Goal: Check status: Check status

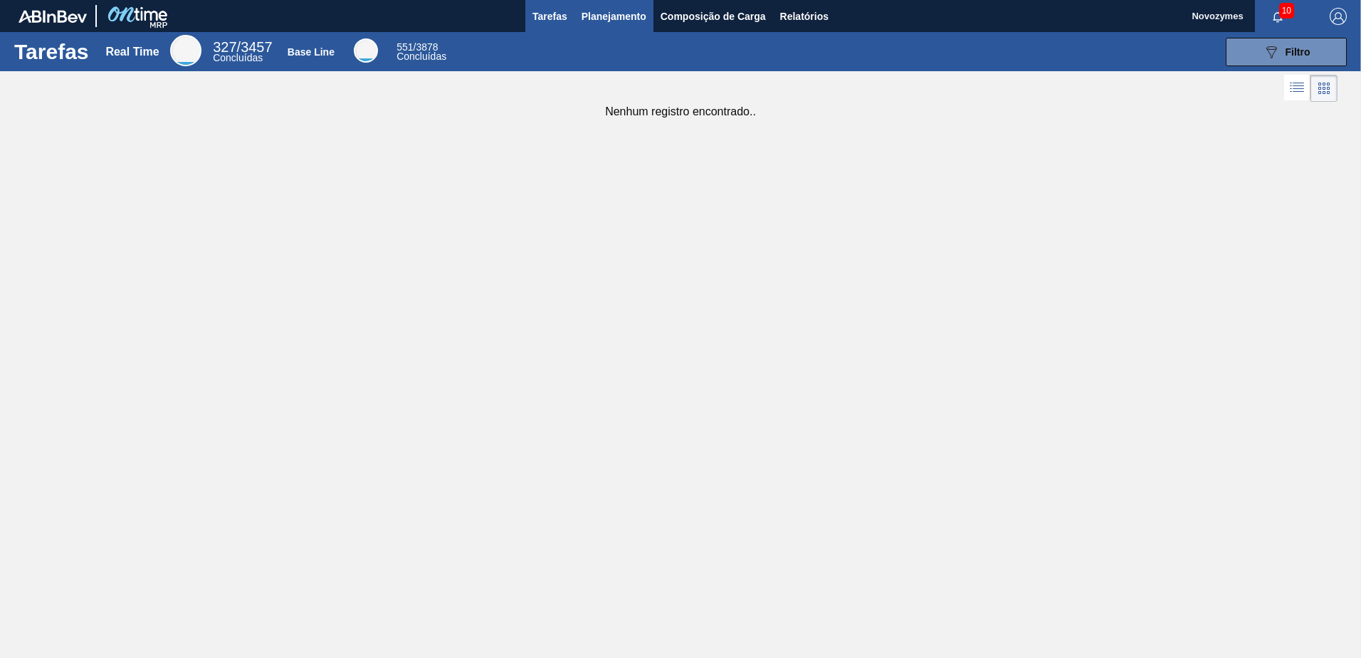
click at [615, 30] on button "Planejamento" at bounding box center [613, 16] width 79 height 32
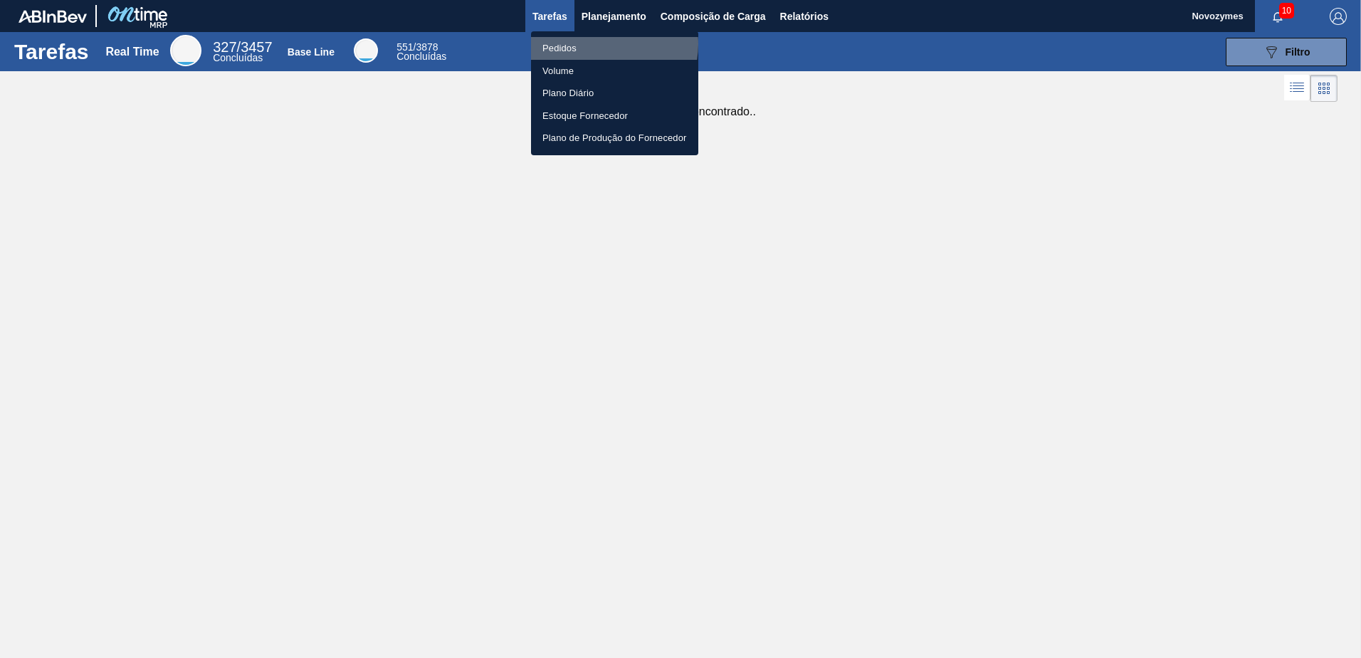
click at [601, 44] on li "Pedidos" at bounding box center [614, 48] width 167 height 23
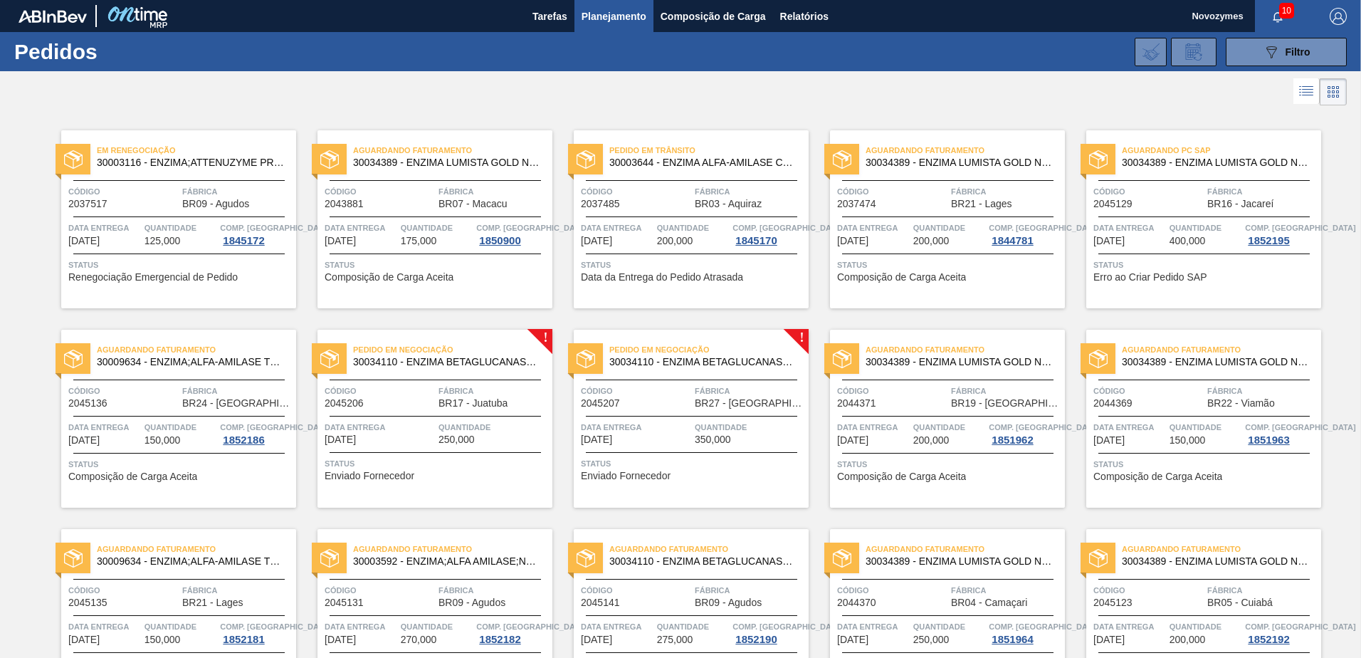
click at [557, 319] on div "!" at bounding box center [552, 329] width 51 height 51
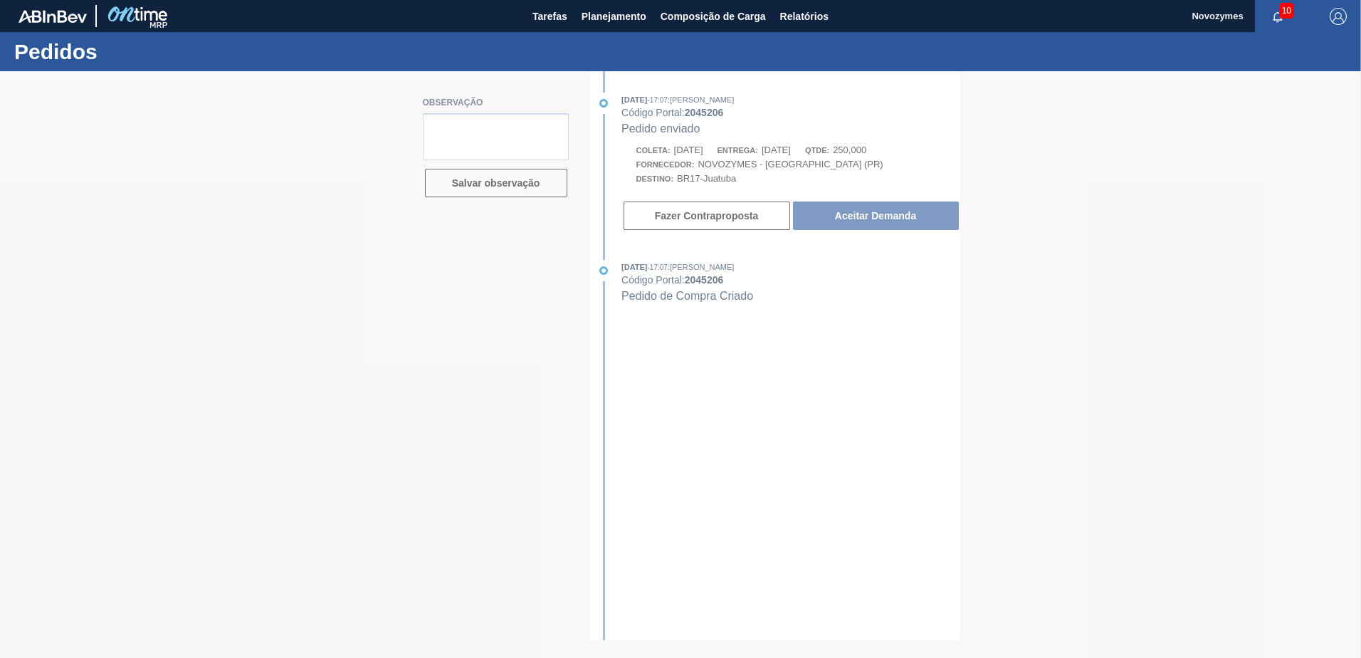
click at [1106, 275] on div at bounding box center [680, 364] width 1361 height 586
click at [605, 23] on span "Planejamento" at bounding box center [613, 16] width 65 height 17
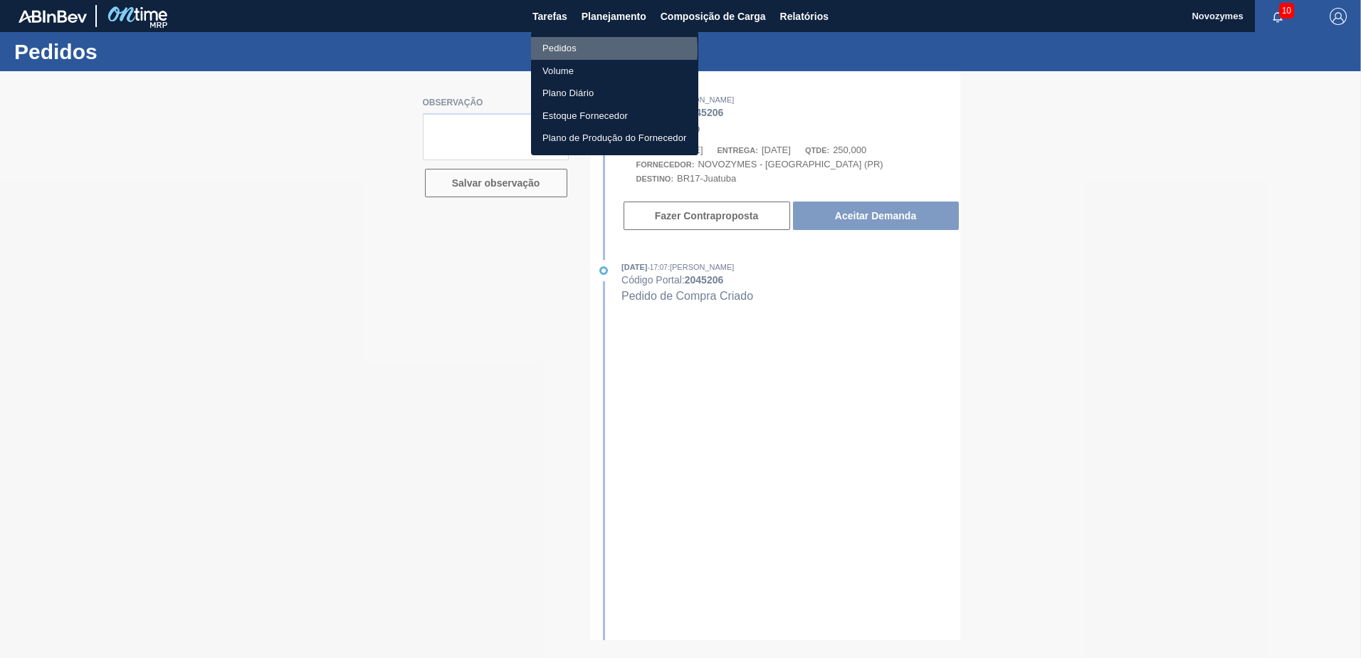
click at [579, 50] on li "Pedidos" at bounding box center [614, 48] width 167 height 23
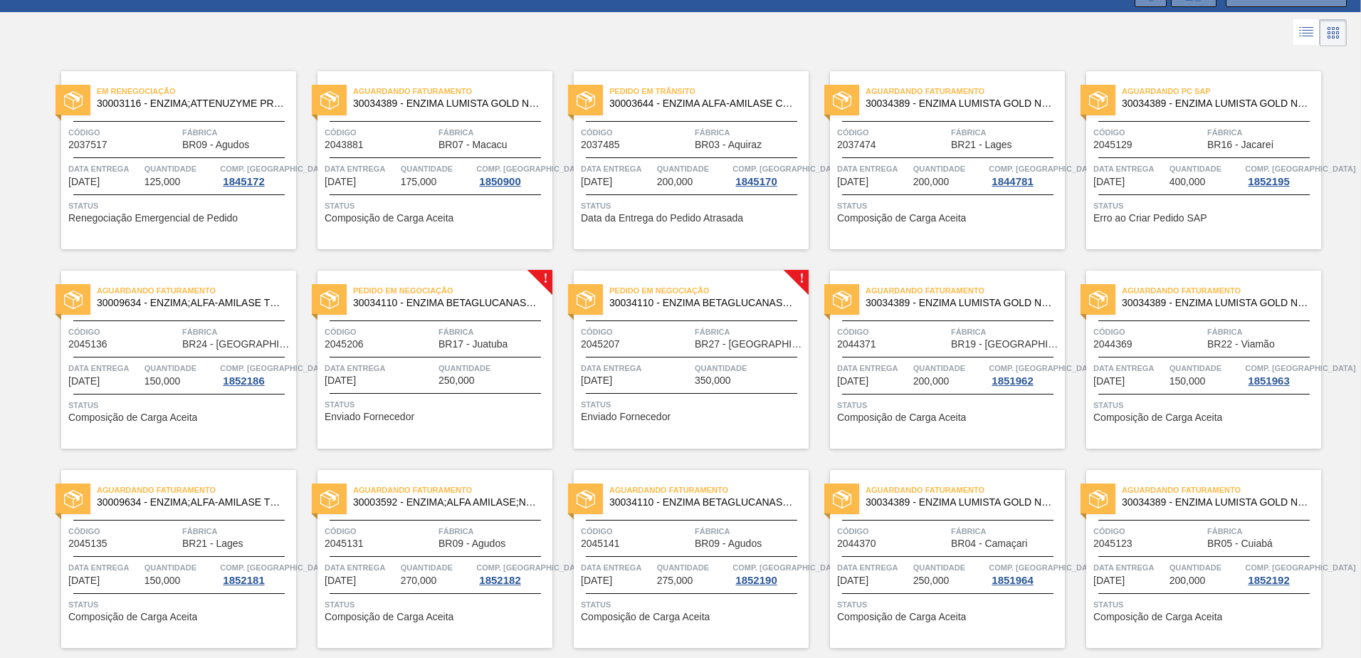
scroll to position [59, 0]
click at [1146, 221] on span "Erro ao Criar Pedido SAP" at bounding box center [1150, 218] width 114 height 11
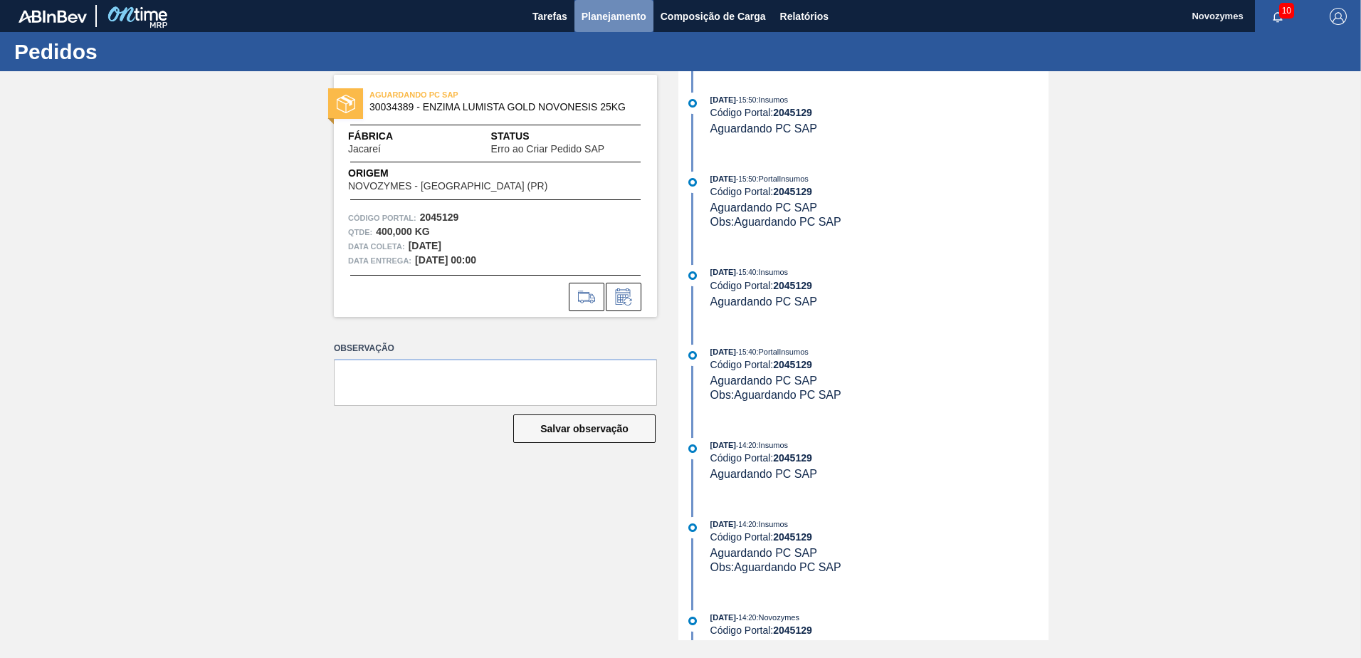
click at [642, 24] on span "Planejamento" at bounding box center [613, 16] width 65 height 17
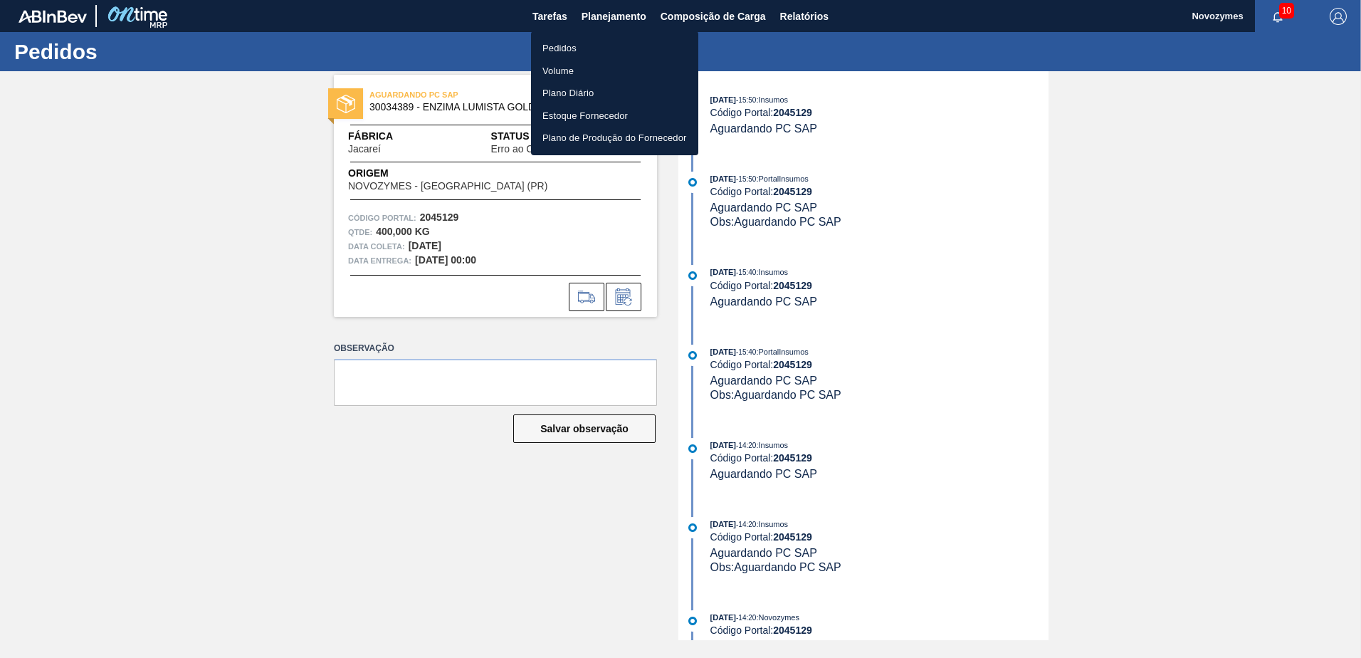
click at [631, 47] on li "Pedidos" at bounding box center [614, 48] width 167 height 23
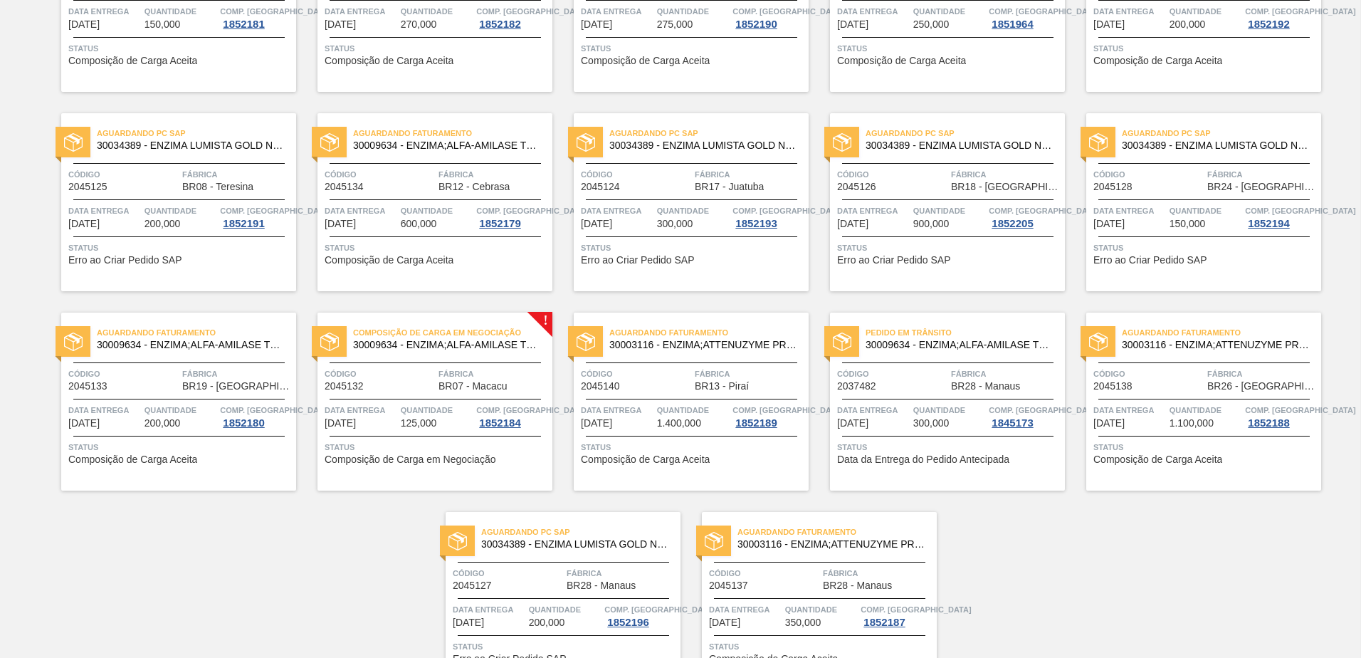
scroll to position [640, 0]
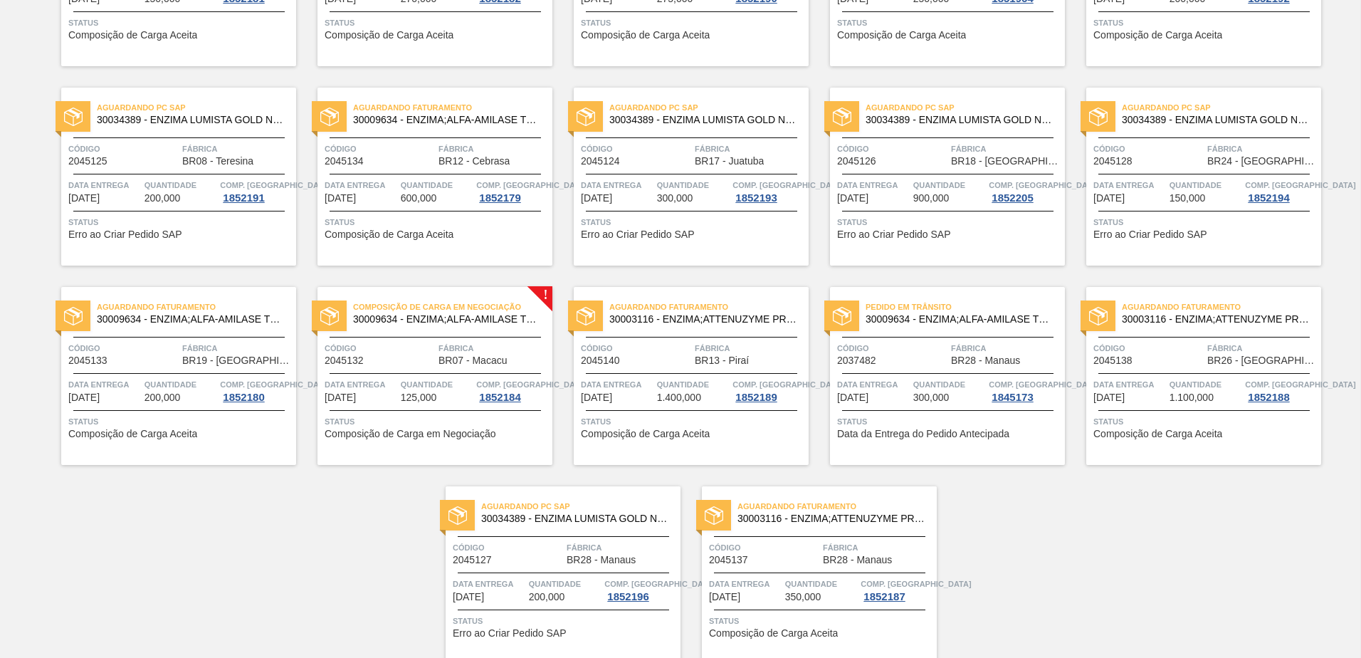
click at [416, 439] on span "Composição de Carga em Negociação" at bounding box center [410, 433] width 171 height 11
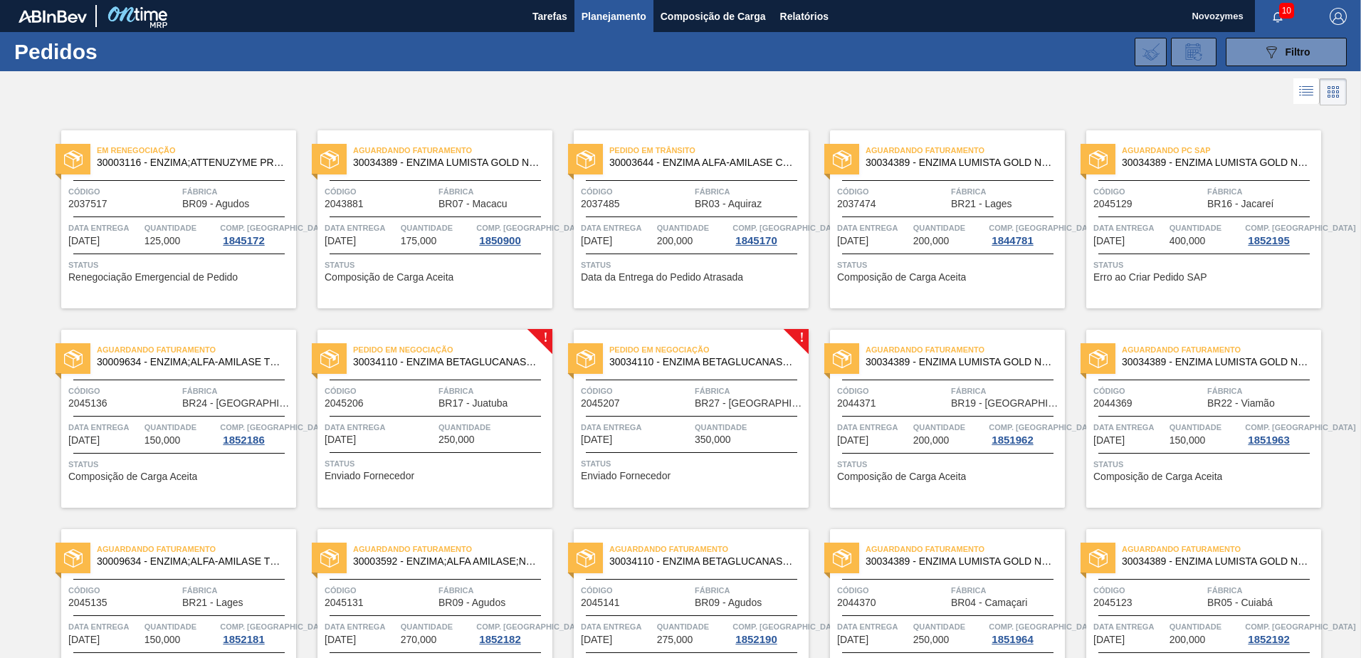
click at [781, 85] on div at bounding box center [680, 92] width 1361 height 34
